Goal: Task Accomplishment & Management: Use online tool/utility

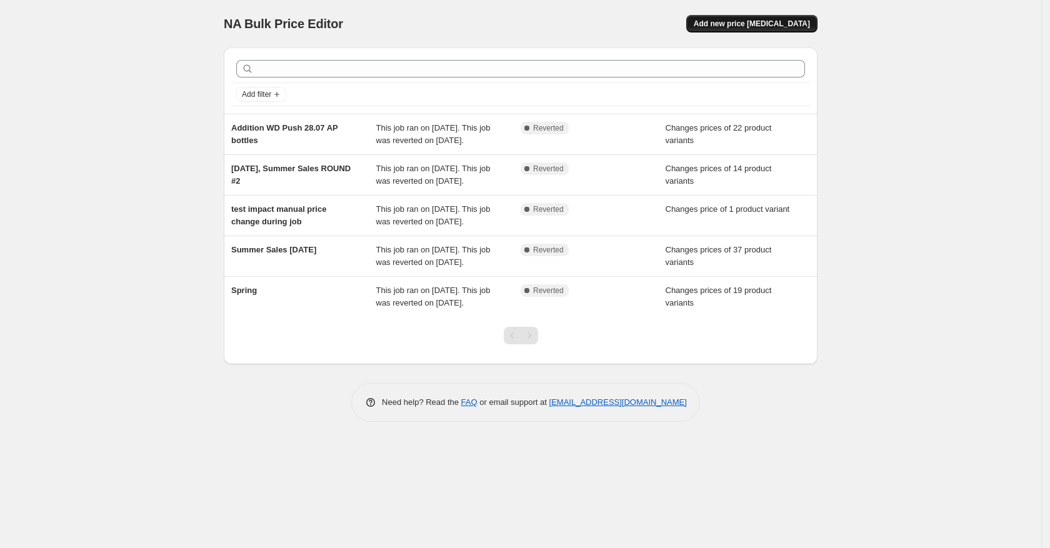
click at [797, 16] on button "Add new price change job" at bounding box center [752, 24] width 131 height 18
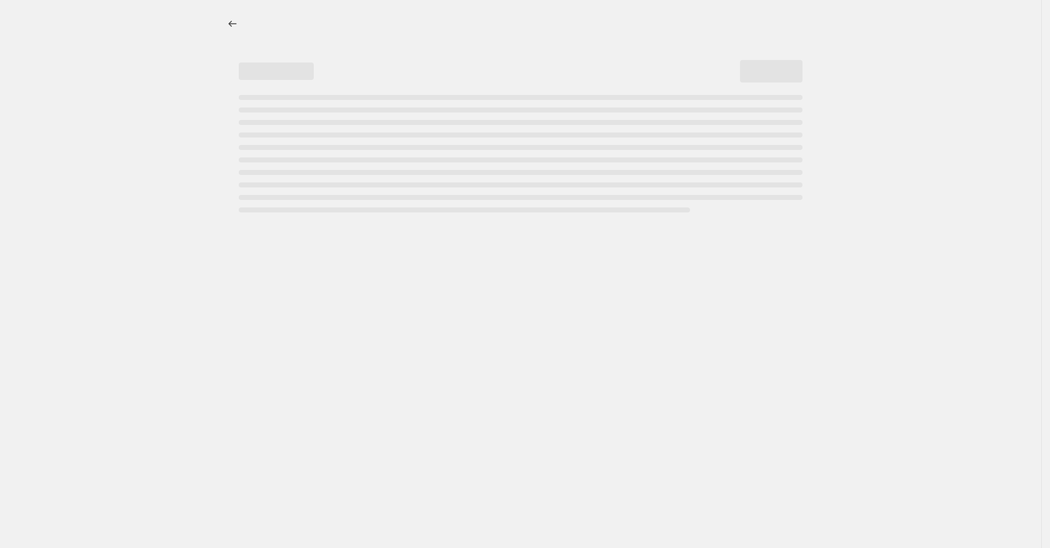
select select "percentage"
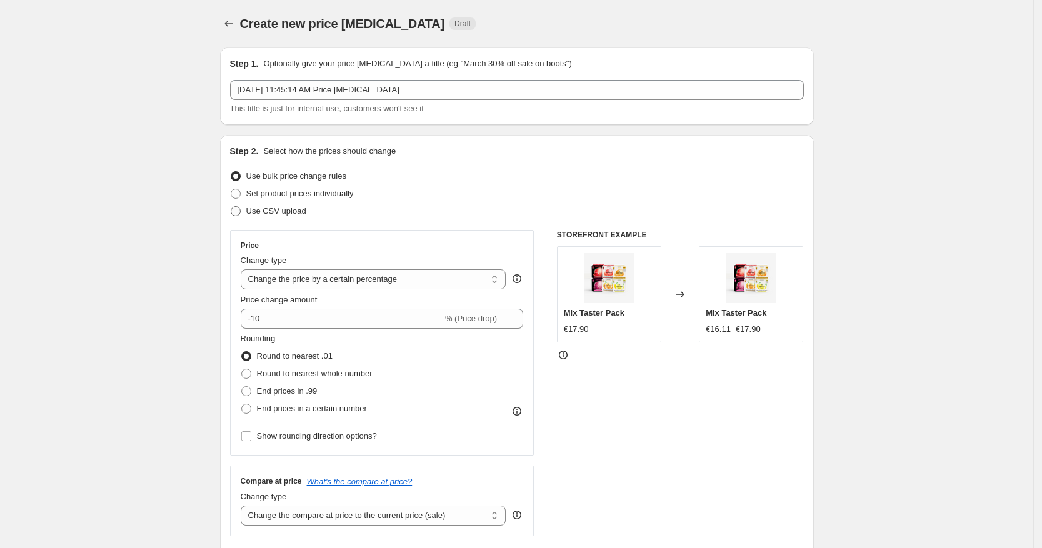
click at [250, 207] on span "Use CSV upload" at bounding box center [276, 210] width 60 height 9
click at [231, 207] on input "Use CSV upload" at bounding box center [231, 206] width 1 height 1
radio input "true"
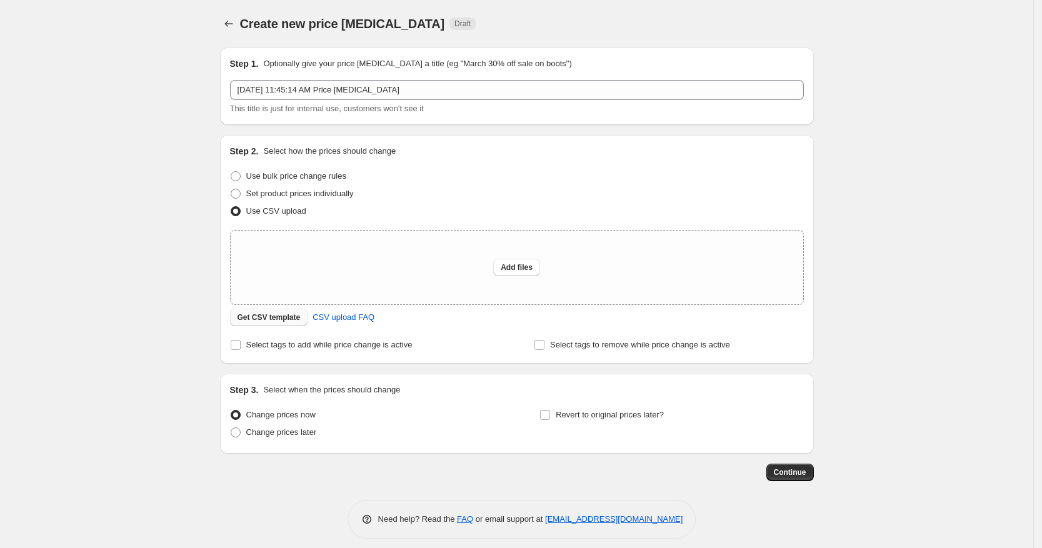
click at [256, 315] on span "Get CSV template" at bounding box center [269, 318] width 63 height 10
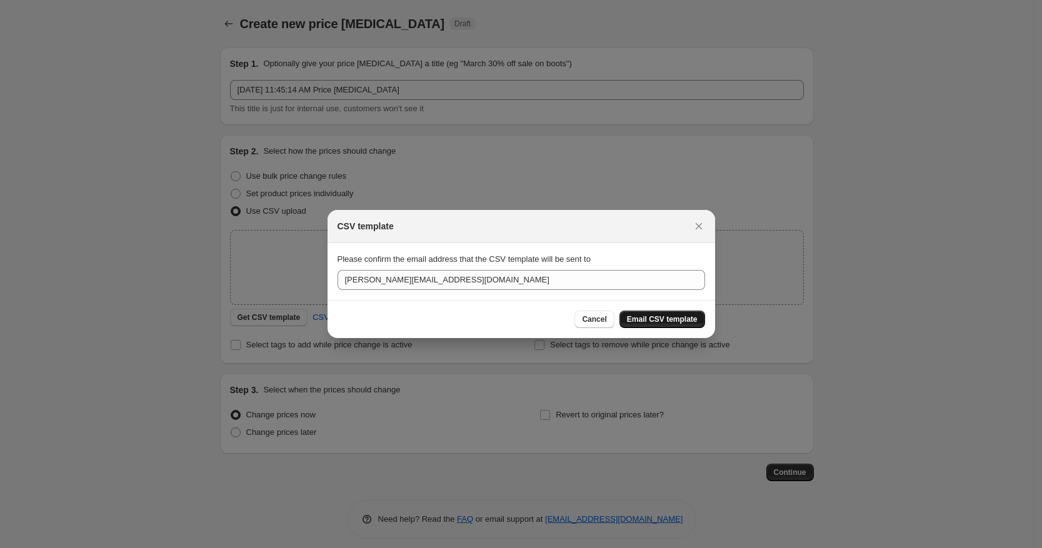
click at [670, 316] on span "Email CSV template" at bounding box center [662, 319] width 71 height 10
